Goal: Task Accomplishment & Management: Use online tool/utility

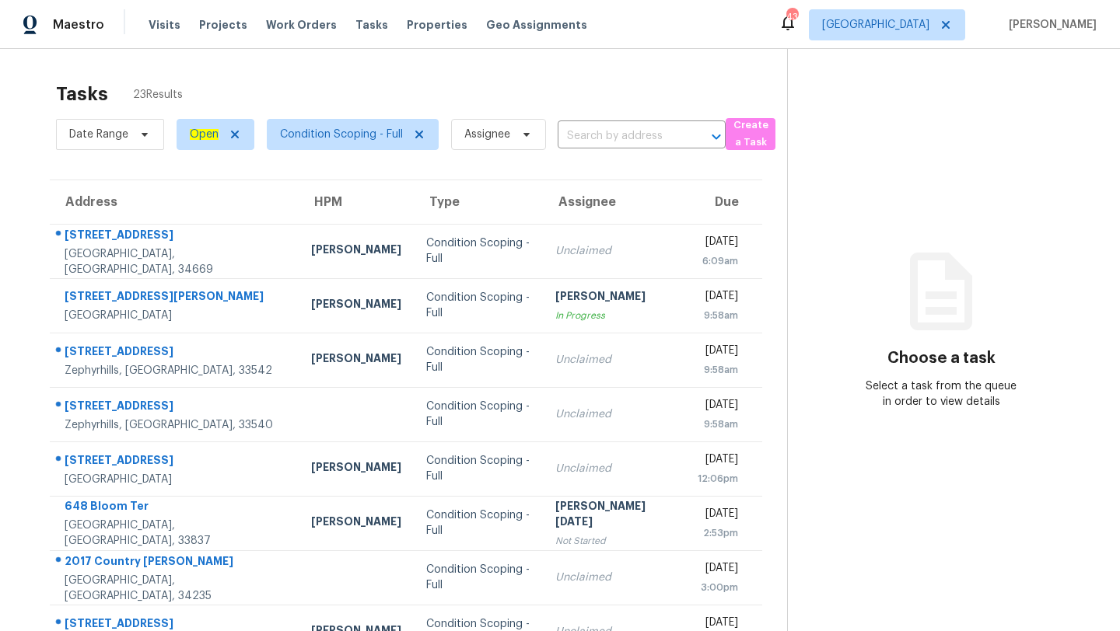
click at [594, 139] on input "text" at bounding box center [620, 136] width 124 height 24
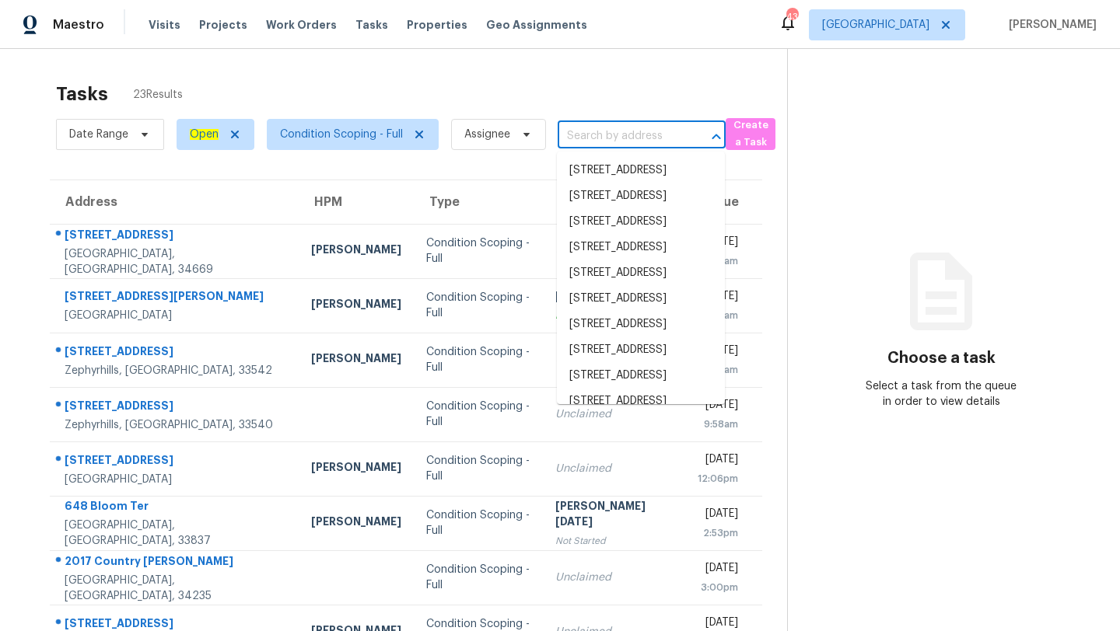
paste input "[STREET_ADDRESS]"
type input "[STREET_ADDRESS]"
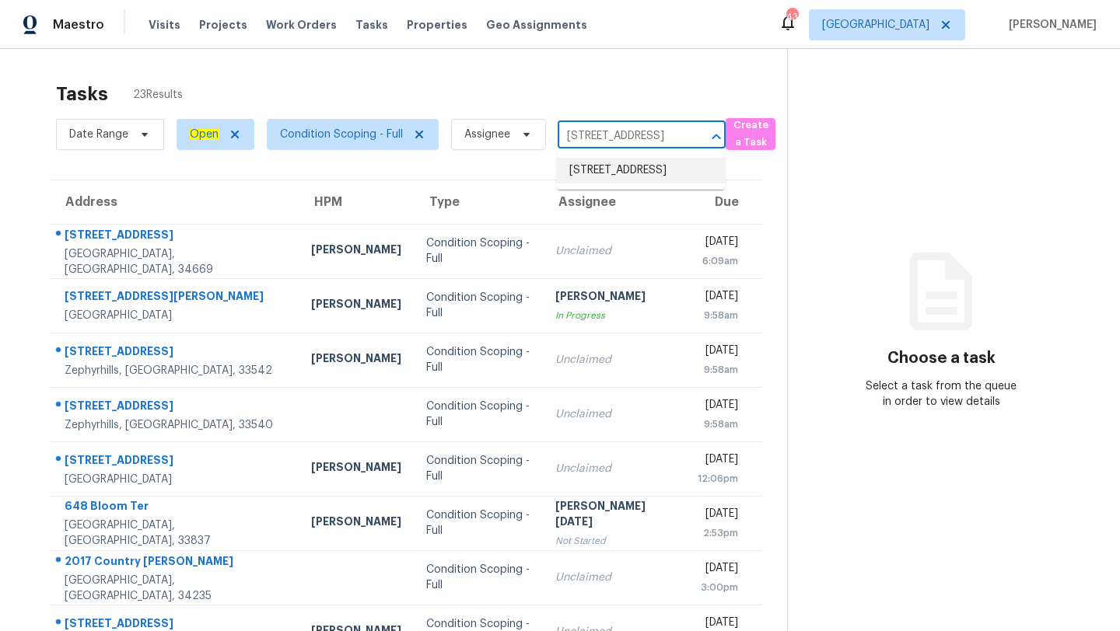
click at [583, 180] on li "[STREET_ADDRESS]" at bounding box center [641, 171] width 168 height 26
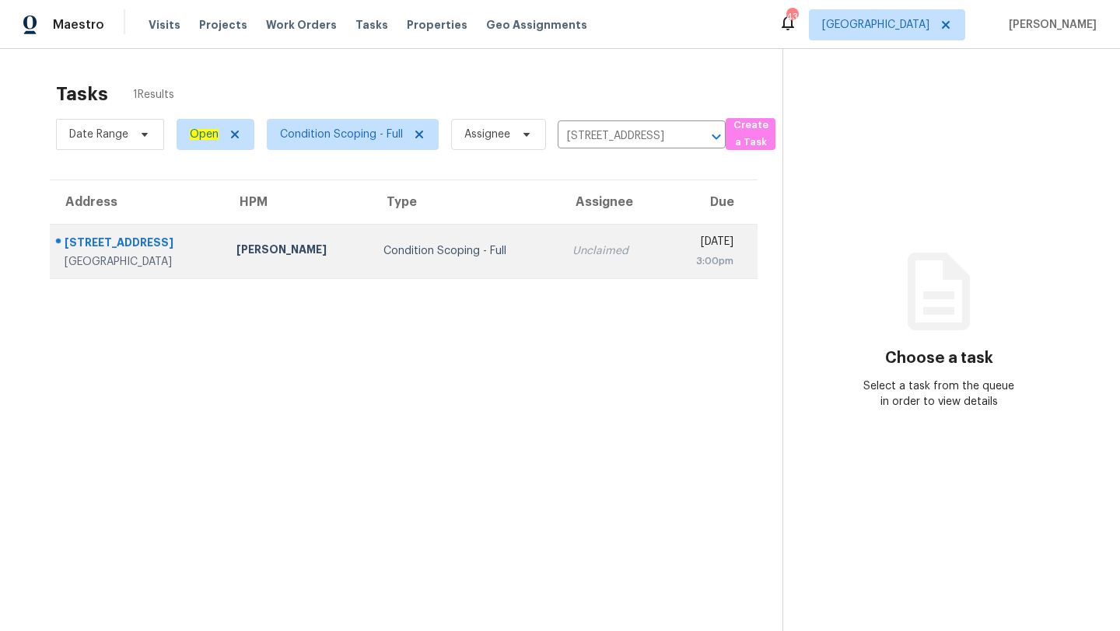
click at [480, 251] on div "Condition Scoping - Full" at bounding box center [465, 251] width 164 height 16
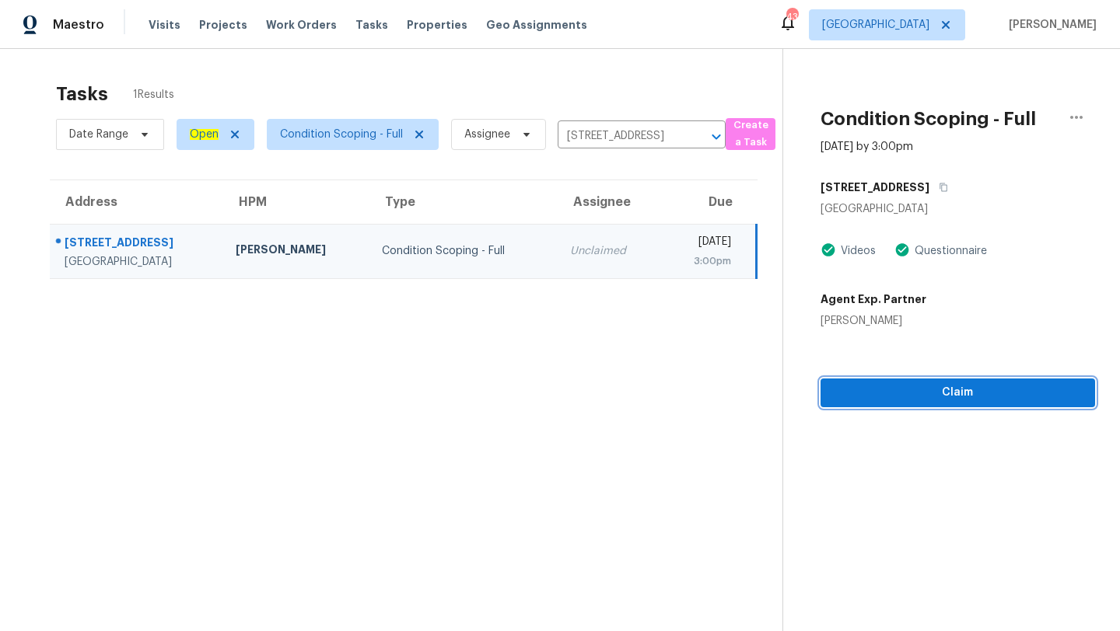
click at [925, 389] on span "Claim" at bounding box center [958, 392] width 250 height 19
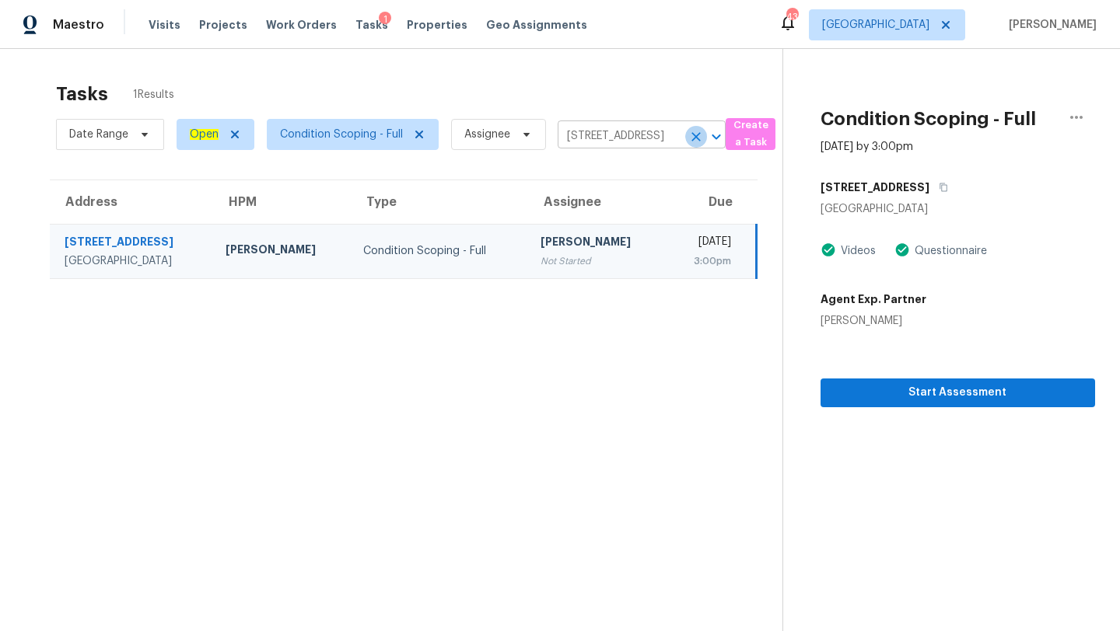
click at [697, 129] on icon "Clear" at bounding box center [696, 137] width 16 height 16
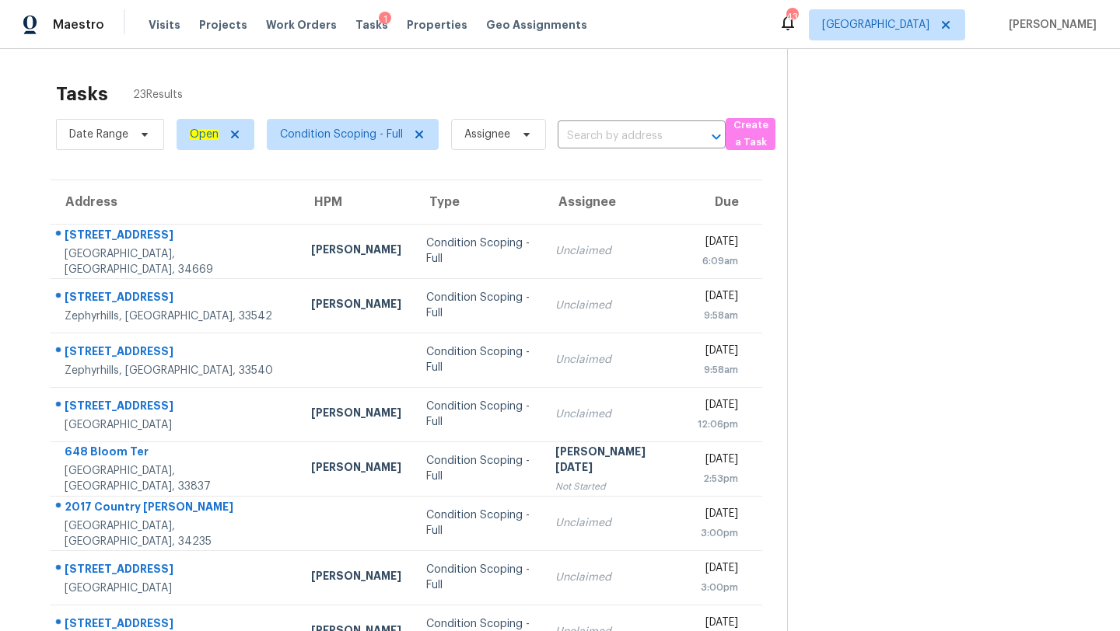
click at [582, 102] on div "Tasks 23 Results" at bounding box center [421, 94] width 731 height 40
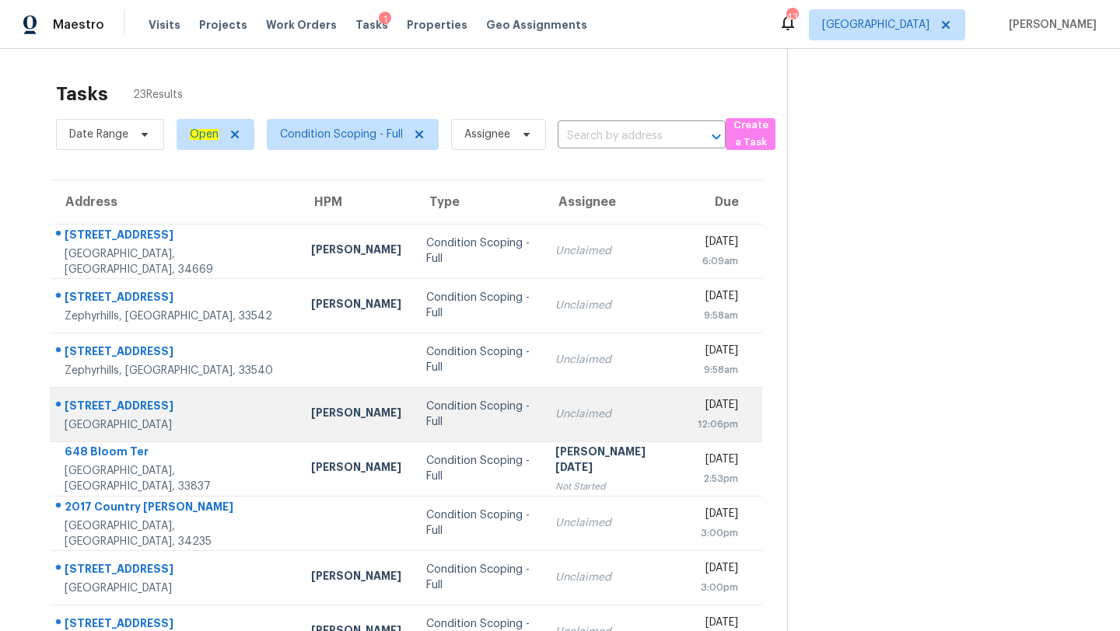
scroll to position [178, 0]
